Goal: Transaction & Acquisition: Purchase product/service

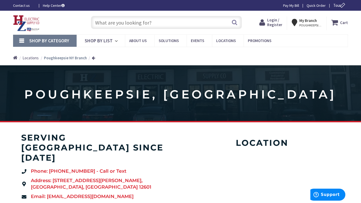
click at [273, 21] on span "Login / Register" at bounding box center [274, 23] width 15 height 10
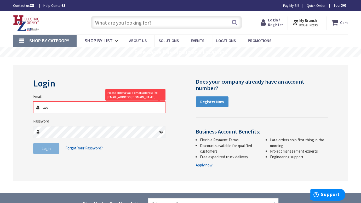
type input "[EMAIL_ADDRESS][DOMAIN_NAME]"
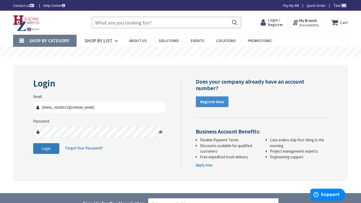
click at [47, 151] on span "Login" at bounding box center [46, 148] width 9 height 5
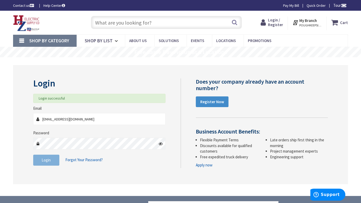
click at [161, 21] on input "text" at bounding box center [166, 22] width 151 height 13
type input "4"
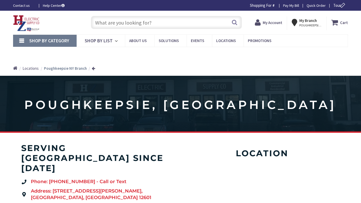
click at [161, 21] on input "text" at bounding box center [166, 22] width 151 height 13
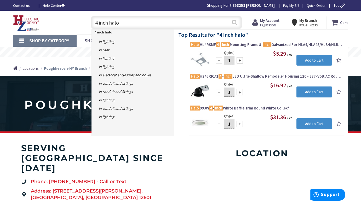
type input "4 inch halo"
click at [235, 22] on button "Search" at bounding box center [234, 22] width 7 height 12
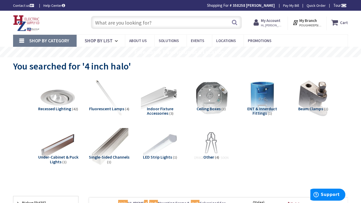
click at [172, 21] on input "text" at bounding box center [166, 22] width 151 height 13
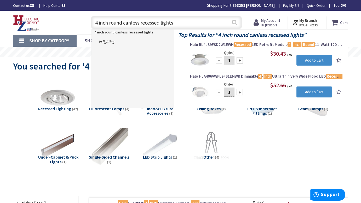
type input "4 inch round canless recessed lights"
click at [234, 24] on button "Search" at bounding box center [234, 22] width 7 height 12
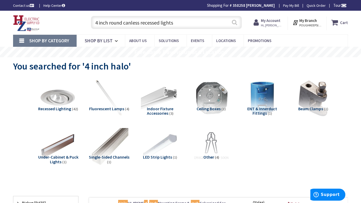
click at [235, 21] on button "Search" at bounding box center [234, 22] width 7 height 12
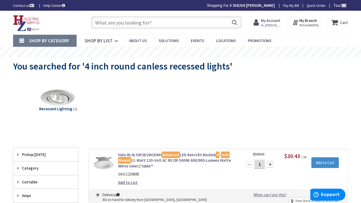
click at [160, 26] on input "text" at bounding box center [166, 22] width 151 height 13
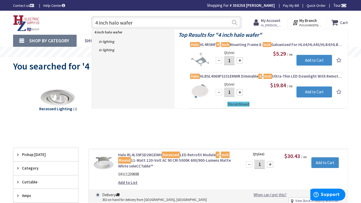
type input "4 inch halo wafer"
click at [237, 23] on button "Search" at bounding box center [234, 22] width 7 height 12
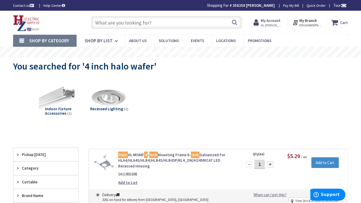
click at [155, 24] on input "text" at bounding box center [166, 22] width 151 height 13
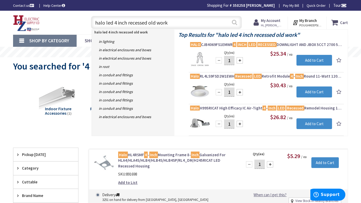
type input "halo led 4 inch recessed old work"
click at [234, 20] on button "Search" at bounding box center [234, 22] width 7 height 12
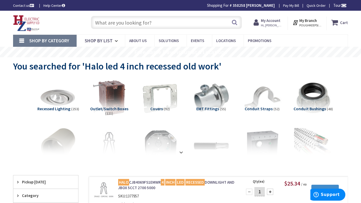
click at [172, 24] on input "text" at bounding box center [166, 22] width 151 height 13
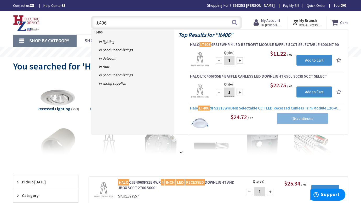
type input "lt406"
click at [227, 106] on span "Halo LT406 9FS231EWHDMR Selectable CCT LED Recessed Canless Trim Module 120-Vol…" at bounding box center [266, 108] width 152 height 5
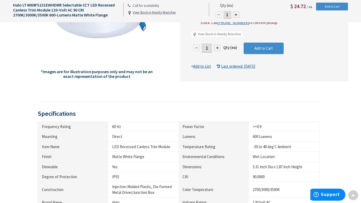
scroll to position [26, 0]
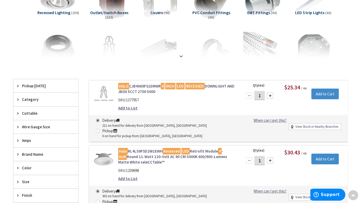
scroll to position [97, 0]
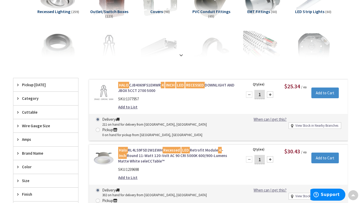
click at [160, 86] on link "HALO CJB4069FS1EMWR 4 INCH LED RECESSED DOWNLIGHT AND JBOX 5CCT 2700 5000" at bounding box center [177, 87] width 118 height 11
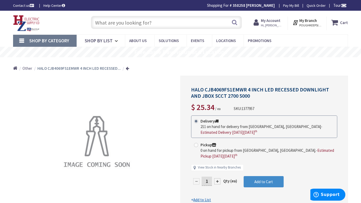
click at [156, 22] on input "text" at bounding box center [166, 22] width 151 height 13
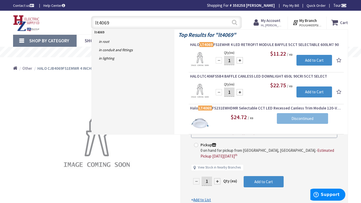
type input "lt4069"
click at [234, 23] on button "Search" at bounding box center [234, 22] width 7 height 12
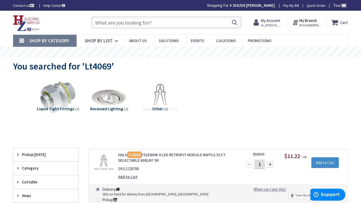
click at [185, 23] on input "text" at bounding box center [166, 22] width 151 height 13
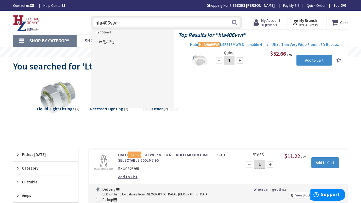
type input "hla406vwf"
click at [232, 44] on span "Halo HLA406VWF L9FS1EMWR Dimmable 4-Inch Ultra Thin Very Wide Flood LED Recesse…" at bounding box center [266, 44] width 152 height 5
